Goal: Find contact information: Obtain details needed to contact an individual or organization

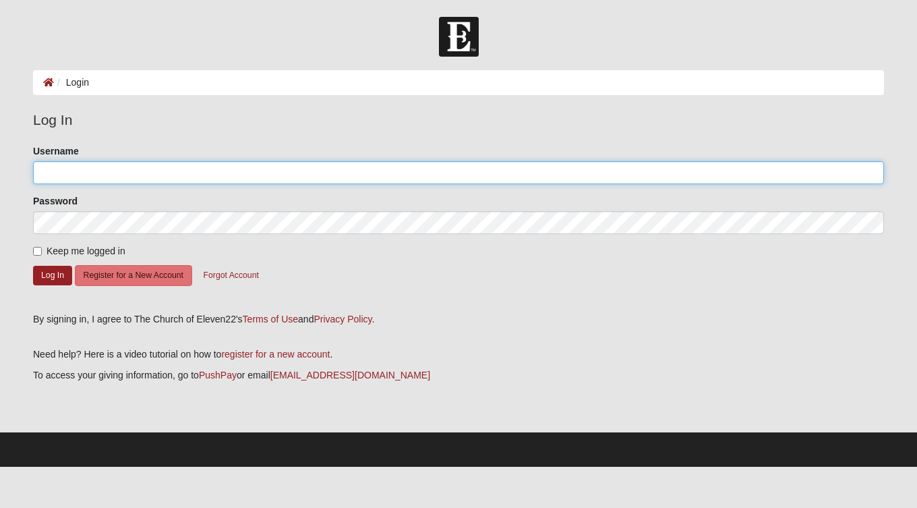
type input "kylielynne"
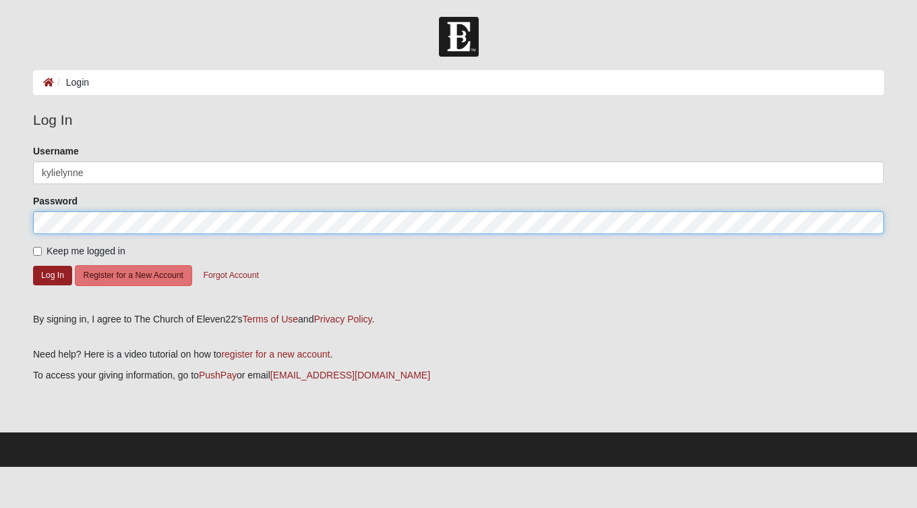
click at [53, 274] on button "Log In" at bounding box center [52, 276] width 39 height 20
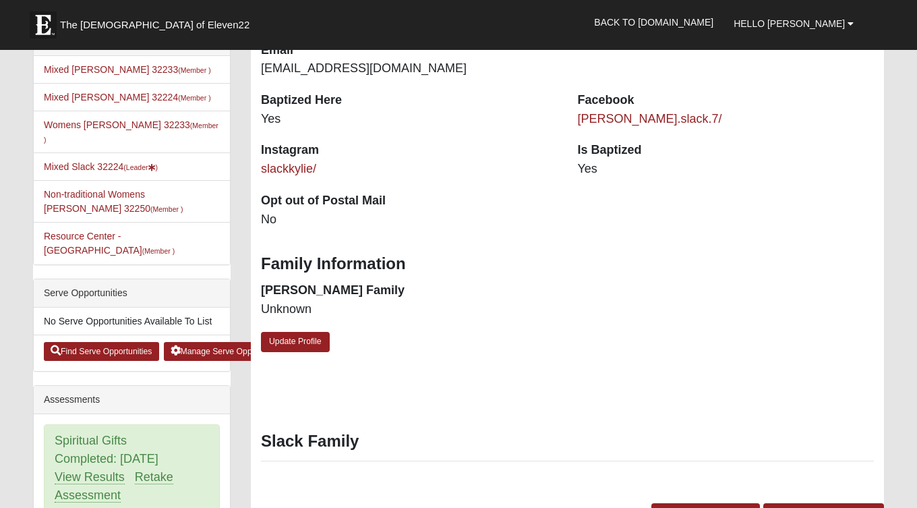
scroll to position [345, 0]
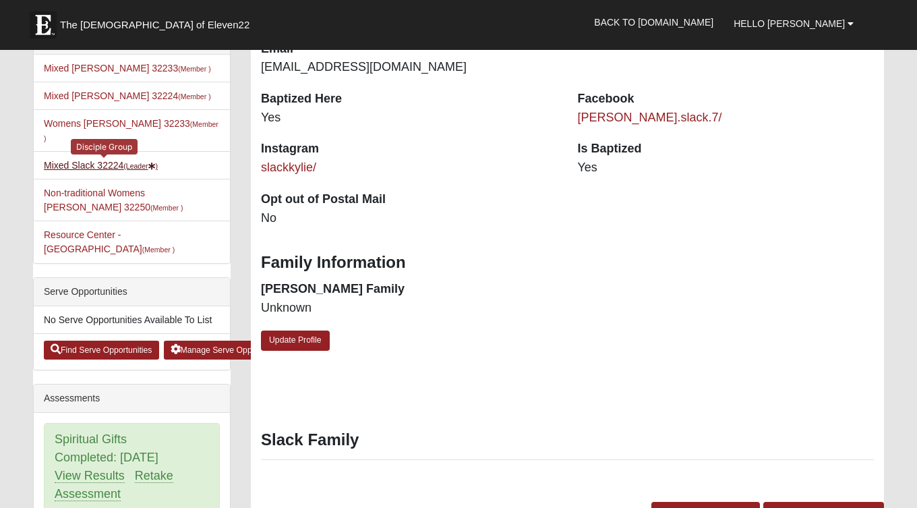
click at [94, 160] on link "Mixed Slack 32224 (Leader )" at bounding box center [101, 165] width 114 height 11
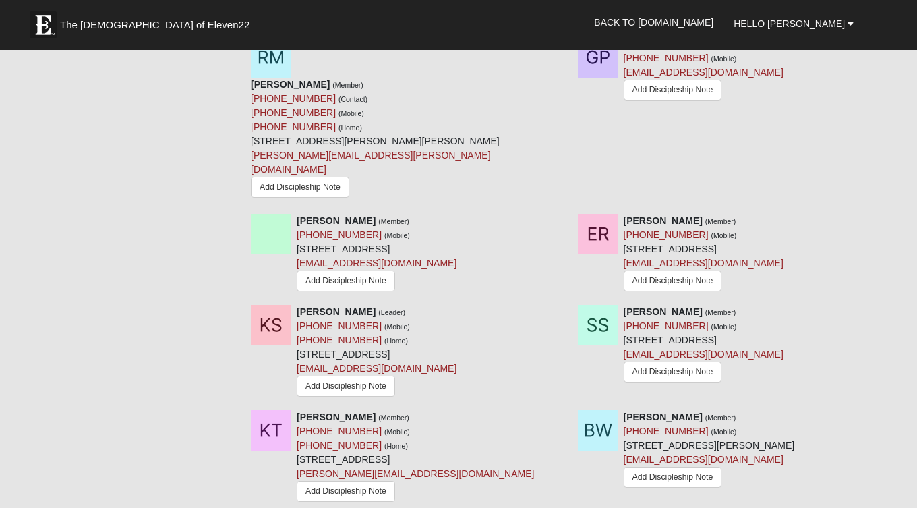
scroll to position [1481, 0]
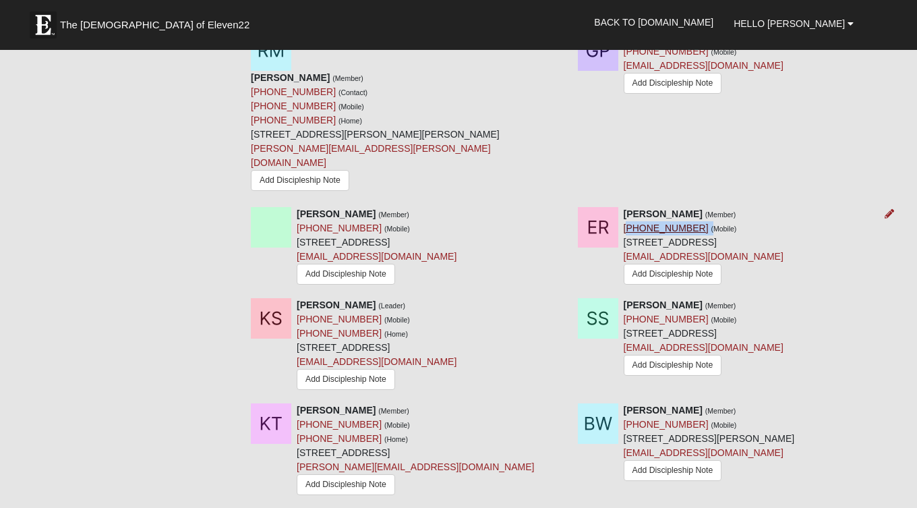
drag, startPoint x: 692, startPoint y: 241, endPoint x: 628, endPoint y: 243, distance: 63.4
click at [628, 243] on div "[PERSON_NAME] (Member) [PHONE_NUMBER] (Mobile) [STREET_ADDRESS] [EMAIL_ADDRESS]…" at bounding box center [704, 247] width 160 height 81
copy div "843) 473-0954 ("
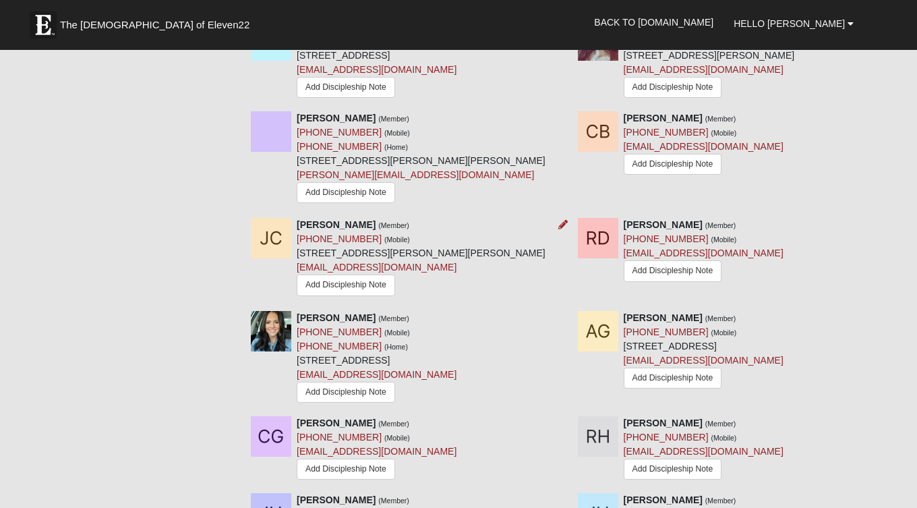
scroll to position [833, 0]
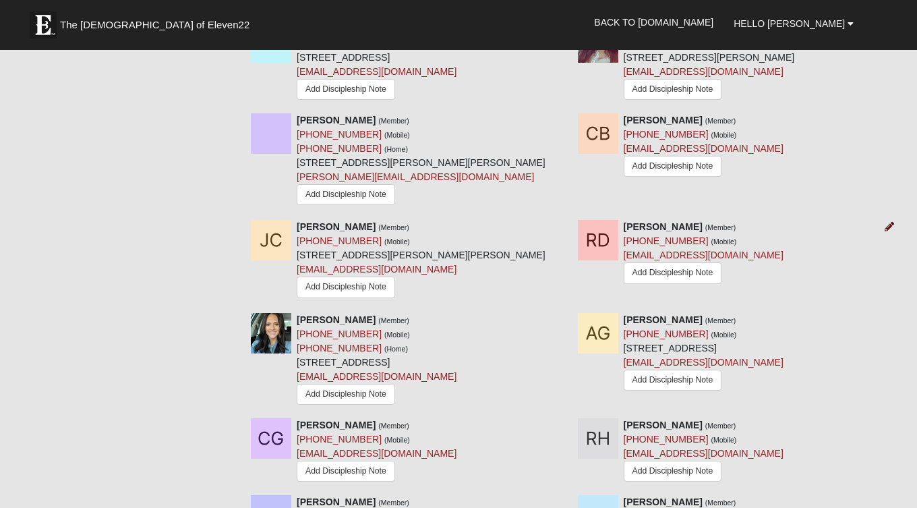
click at [890, 231] on icon at bounding box center [889, 226] width 9 height 9
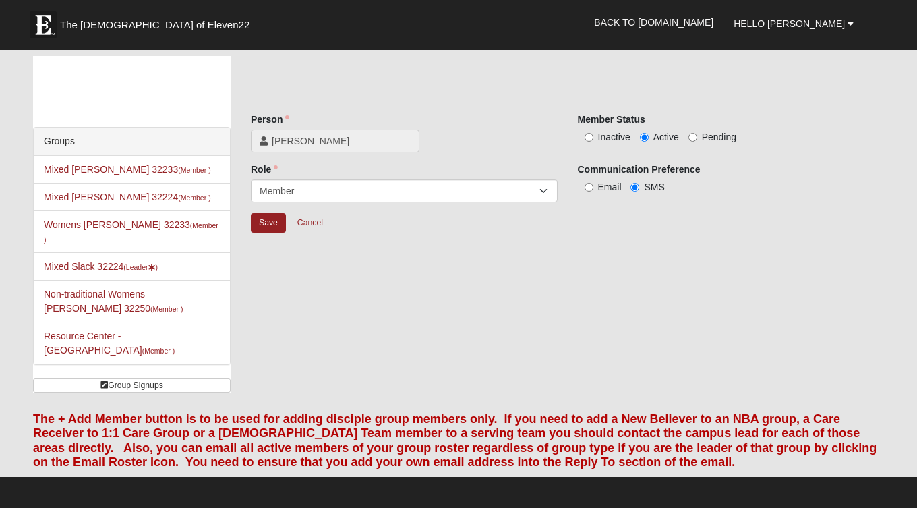
click at [589, 135] on input "Inactive" at bounding box center [589, 137] width 9 height 9
radio input "true"
click at [264, 224] on input "Save" at bounding box center [268, 223] width 35 height 20
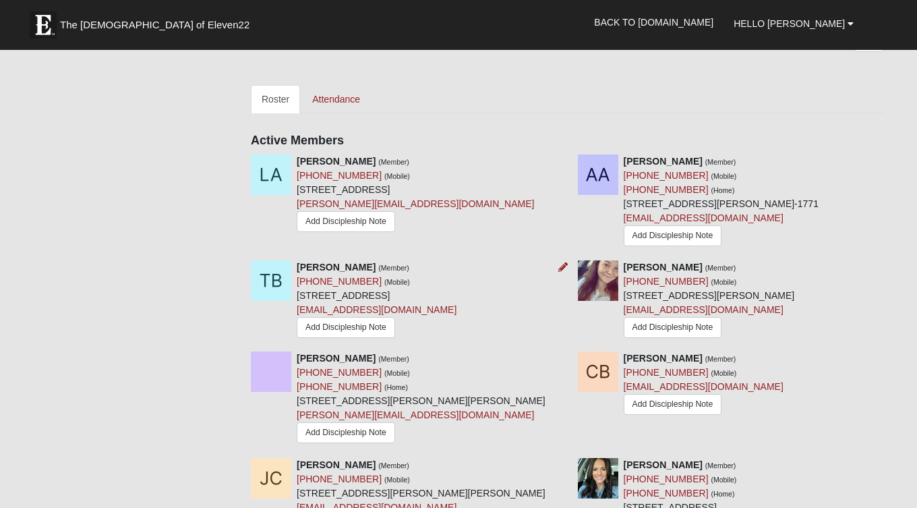
scroll to position [601, 0]
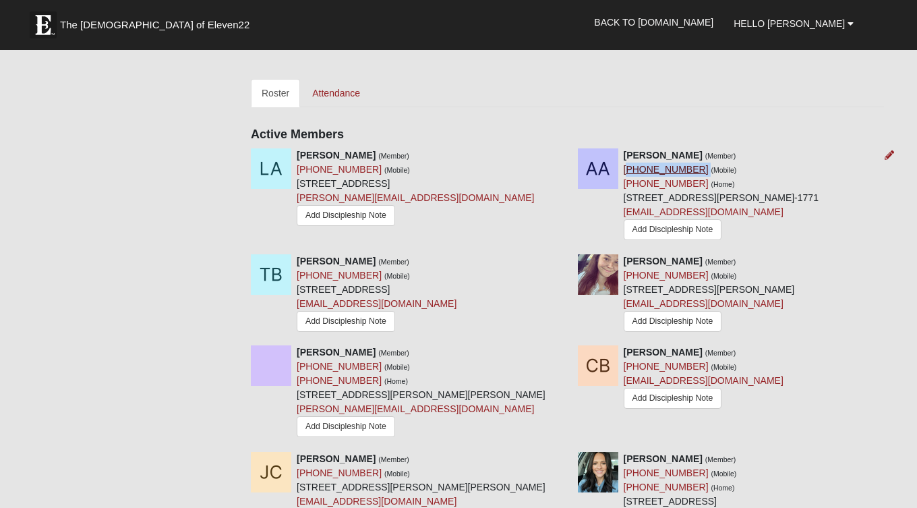
drag, startPoint x: 690, startPoint y: 168, endPoint x: 628, endPoint y: 168, distance: 62.0
click at [628, 168] on div "[PERSON_NAME] (Member) [PHONE_NUMBER] (Mobile) [PHONE_NUMBER] (Home) [STREET_AD…" at bounding box center [721, 196] width 195 height 96
copy div "650) 722-8184"
click at [889, 157] on icon at bounding box center [889, 154] width 9 height 9
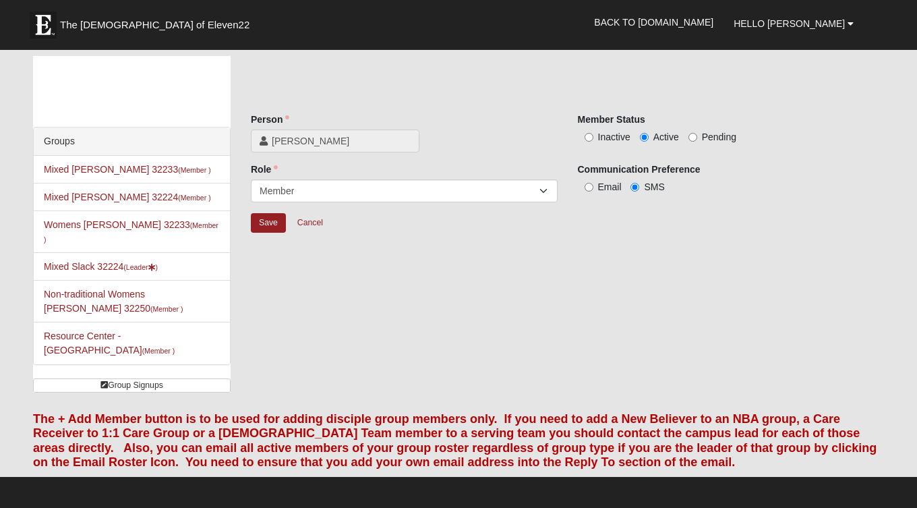
click at [589, 138] on input "Inactive" at bounding box center [589, 137] width 9 height 9
radio input "true"
click at [263, 228] on input "Save" at bounding box center [268, 223] width 35 height 20
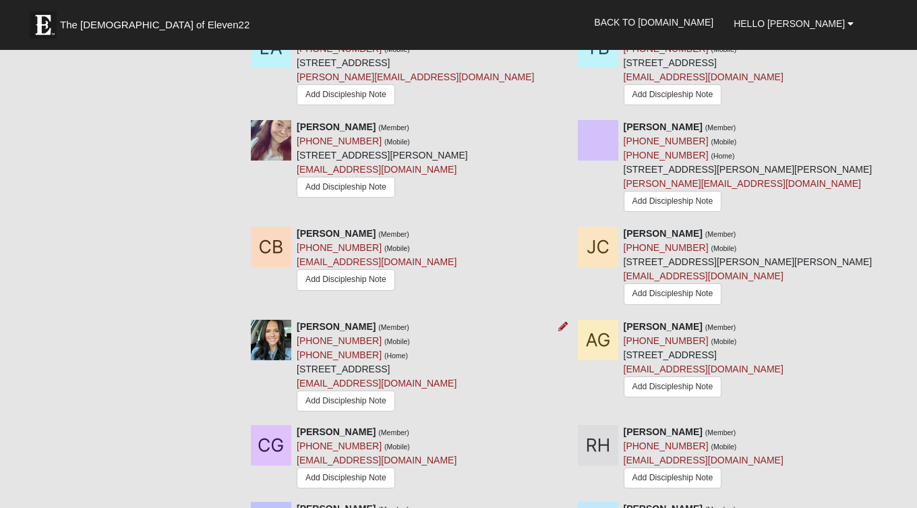
scroll to position [721, 0]
drag, startPoint x: 690, startPoint y: 181, endPoint x: 628, endPoint y: 184, distance: 62.1
click at [628, 184] on div "[PERSON_NAME] (Member) [PHONE_NUMBER] (Mobile) [PHONE_NUMBER] (Home) [STREET_AD…" at bounding box center [748, 169] width 249 height 97
copy div "904) 537-6276"
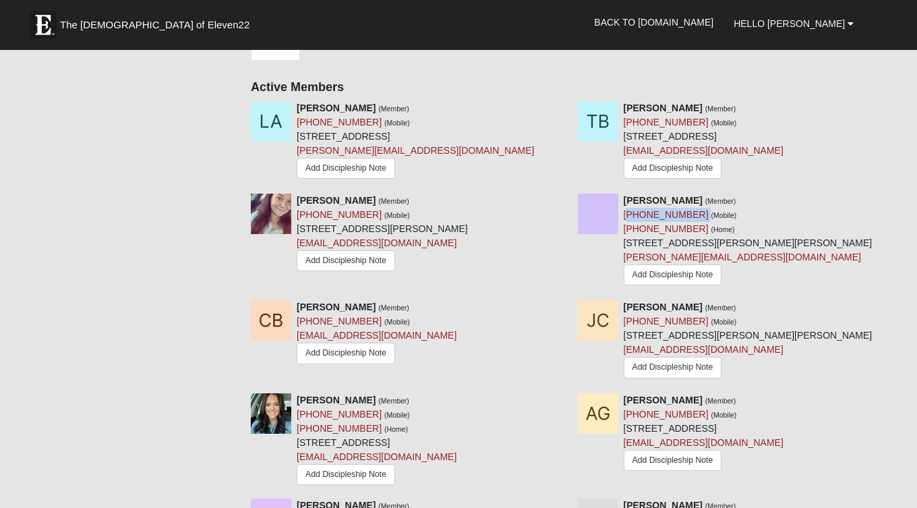
scroll to position [591, 0]
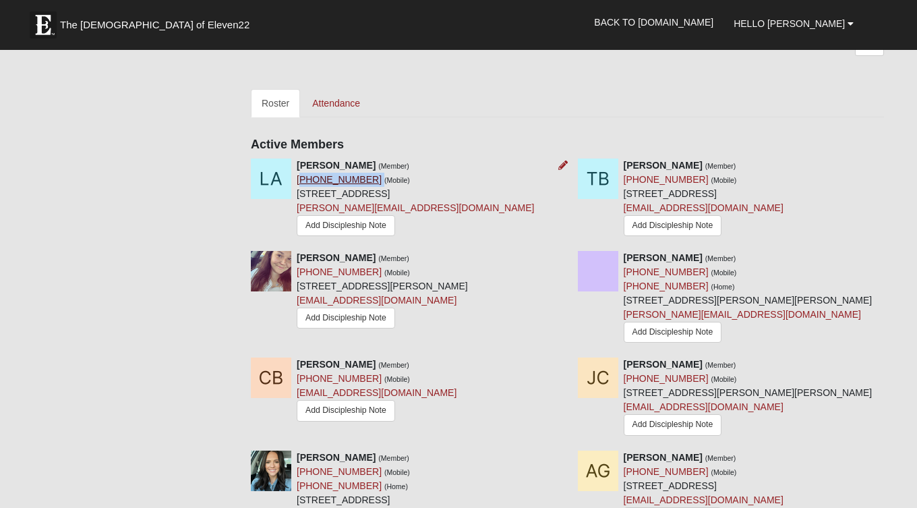
drag, startPoint x: 318, startPoint y: 216, endPoint x: 255, endPoint y: 223, distance: 63.0
click at [297, 223] on div "[PERSON_NAME] (Member) [PHONE_NUMBER] (Mobile) [STREET_ADDRESS] [PERSON_NAME][E…" at bounding box center [415, 199] width 237 height 82
copy div "850) 597-2730"
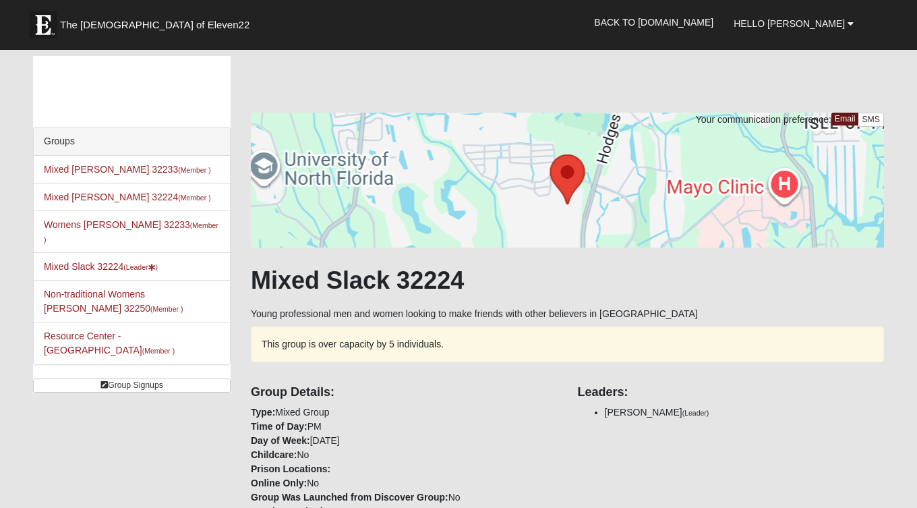
scroll to position [0, 0]
